Goal: Task Accomplishment & Management: Use online tool/utility

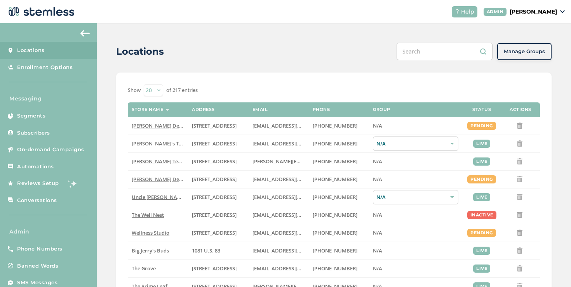
click at [511, 13] on p "[PERSON_NAME]" at bounding box center [533, 12] width 47 height 8
click at [536, 57] on span "Impersonate" at bounding box center [537, 56] width 38 height 8
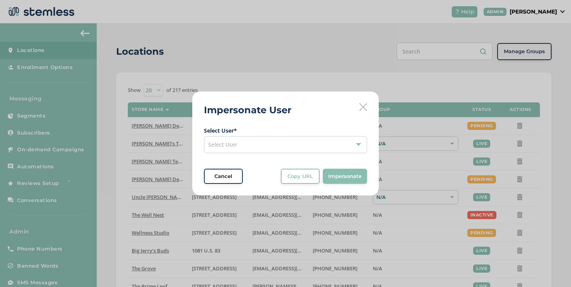
click at [257, 148] on div "Select User" at bounding box center [285, 144] width 163 height 17
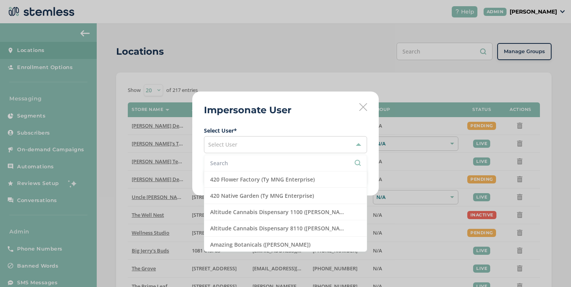
click at [242, 166] on input "text" at bounding box center [285, 163] width 151 height 8
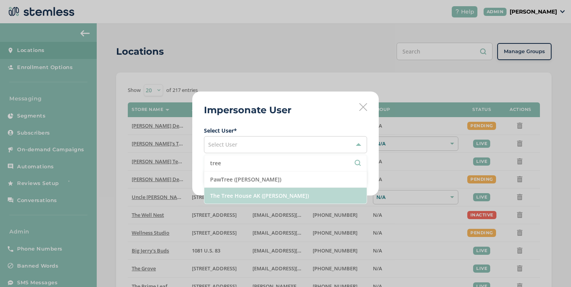
type input "tree"
click at [243, 199] on li "The Tree House AK ([PERSON_NAME])" at bounding box center [285, 196] width 162 height 16
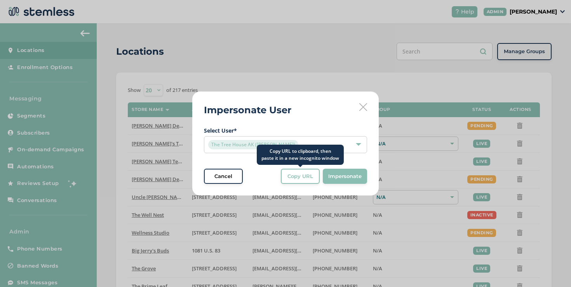
click at [311, 180] on button "Copy URL" at bounding box center [300, 177] width 39 height 16
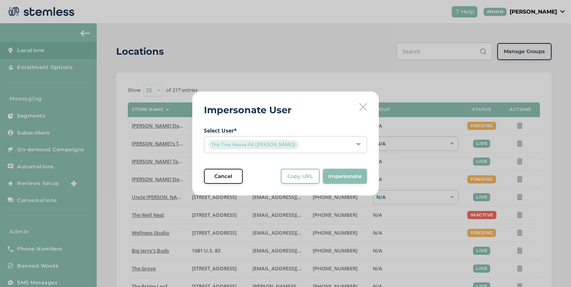
click at [362, 110] on icon at bounding box center [363, 107] width 8 height 8
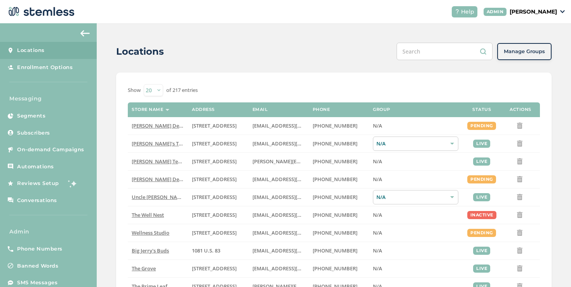
click at [527, 11] on p "[PERSON_NAME]" at bounding box center [533, 12] width 47 height 8
click at [533, 54] on span "Impersonate" at bounding box center [537, 56] width 38 height 8
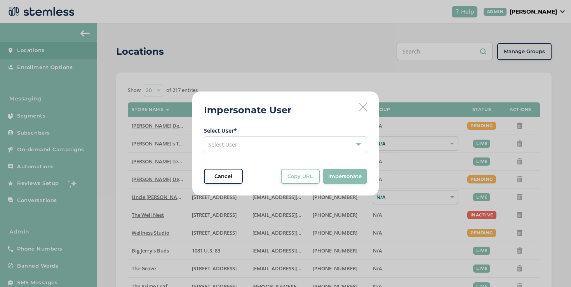
click at [265, 139] on div "Select User" at bounding box center [285, 144] width 163 height 17
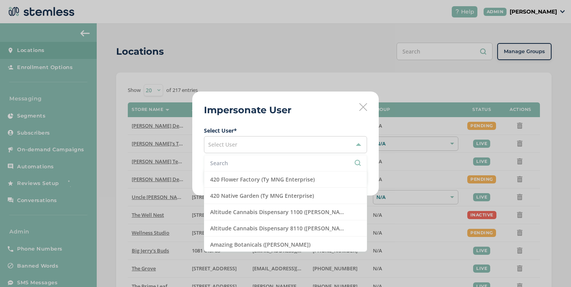
click at [244, 163] on input "text" at bounding box center [285, 163] width 151 height 8
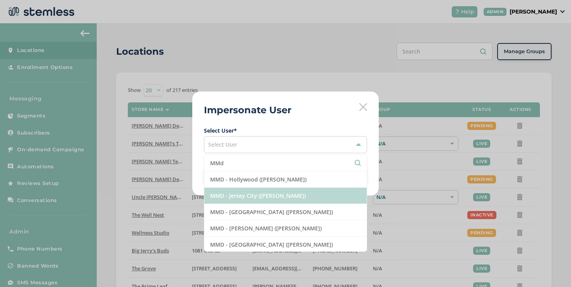
type input "MMd"
click at [251, 202] on li "MMD - Jersey City ([PERSON_NAME])" at bounding box center [285, 196] width 162 height 16
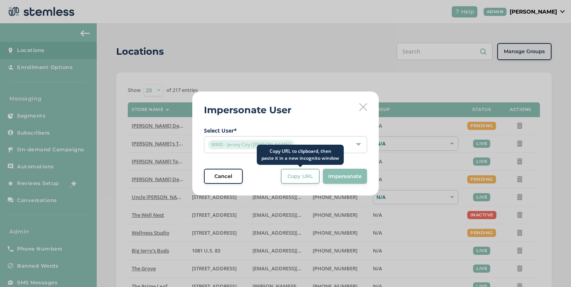
click at [292, 183] on button "Copy URL" at bounding box center [300, 177] width 39 height 16
